Goal: Task Accomplishment & Management: Manage account settings

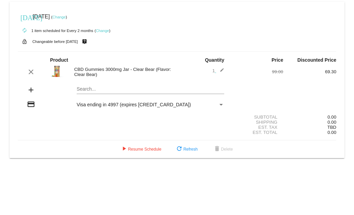
click at [66, 16] on link "Change" at bounding box center [58, 17] width 13 height 4
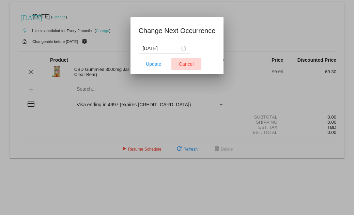
click at [187, 63] on span "Cancel" at bounding box center [186, 63] width 15 height 5
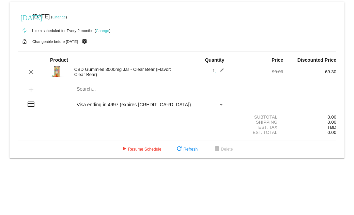
click at [103, 31] on link "Change" at bounding box center [102, 31] width 13 height 4
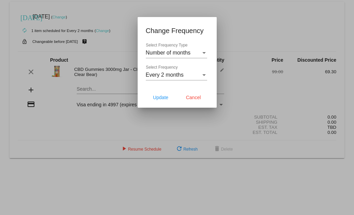
click at [213, 56] on mat-dialog-content "Number of months Select Frequency Type Every 2 months Select Frequency" at bounding box center [177, 65] width 79 height 44
click at [203, 53] on div "Select Frequency Type" at bounding box center [203, 53] width 3 height 2
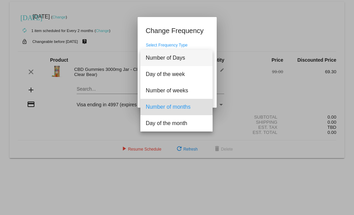
click at [203, 53] on span "Number of Days" at bounding box center [176, 58] width 61 height 16
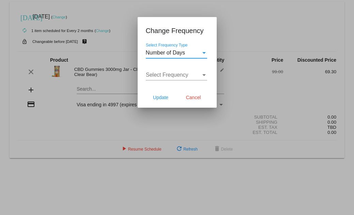
click at [203, 53] on div "Select Frequency Type" at bounding box center [203, 53] width 3 height 2
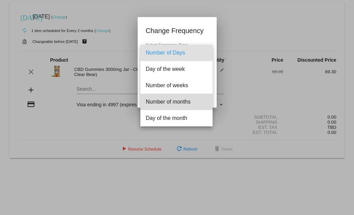
click at [172, 102] on span "Number of months" at bounding box center [176, 102] width 61 height 16
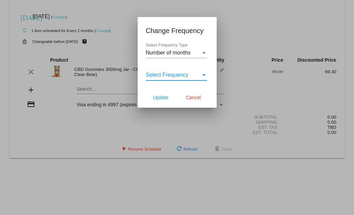
click at [205, 74] on div "Select Frequency" at bounding box center [203, 75] width 3 height 2
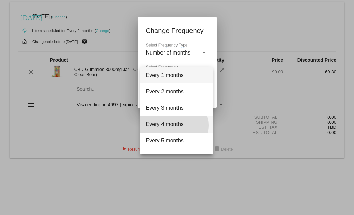
click at [171, 125] on span "Every 4 months" at bounding box center [176, 124] width 61 height 16
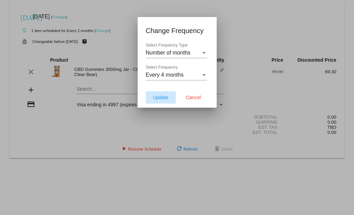
click at [162, 99] on span "Update" at bounding box center [160, 97] width 15 height 5
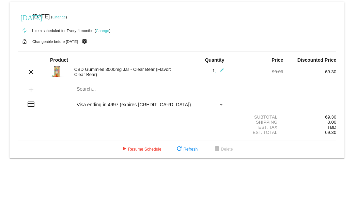
click at [66, 17] on link "Change" at bounding box center [58, 17] width 13 height 4
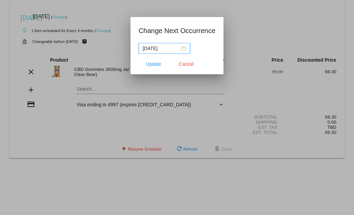
click at [184, 49] on div "[DATE]" at bounding box center [164, 48] width 43 height 7
click at [228, 37] on div at bounding box center [177, 107] width 354 height 215
